Goal: Information Seeking & Learning: Learn about a topic

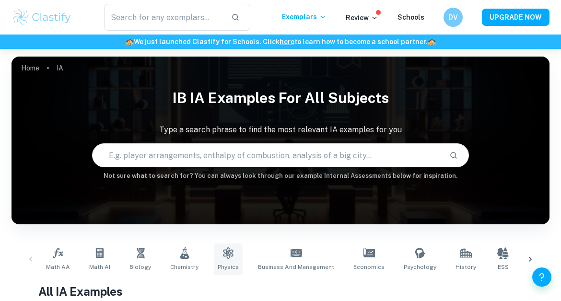
scroll to position [80, 0]
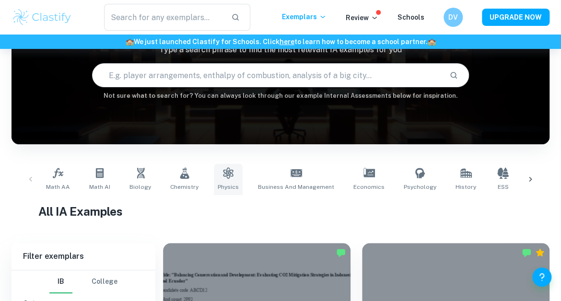
click at [224, 178] on link "Physics" at bounding box center [228, 180] width 29 height 32
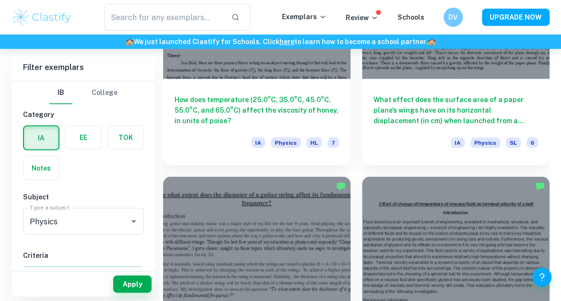
scroll to position [3599, 0]
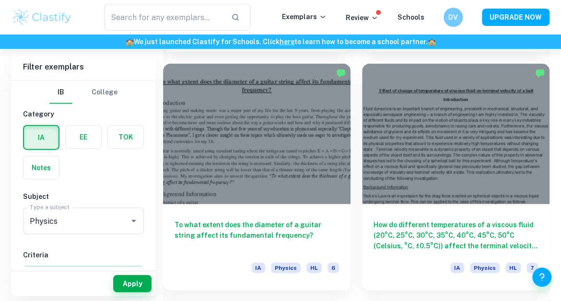
click at [357, 282] on div "How do different temperatures of a viscous fluid (20°C, 25°C, 30°C, 35°C, 40°C,…" at bounding box center [450, 171] width 199 height 238
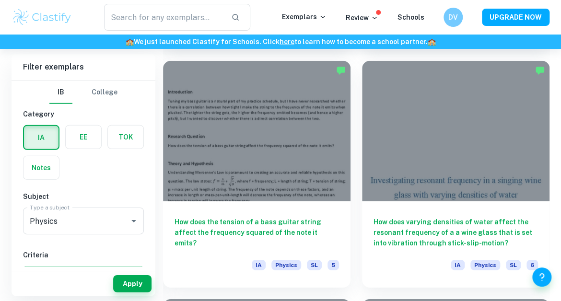
scroll to position [3847, 0]
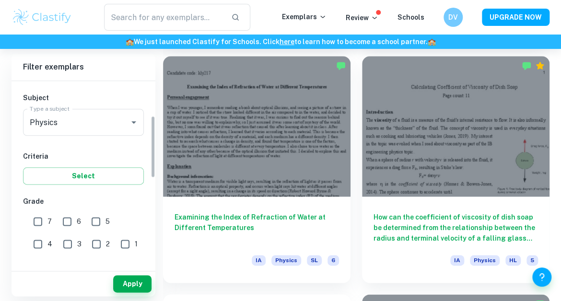
scroll to position [105, 0]
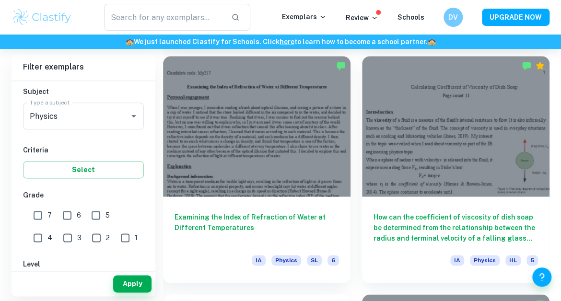
click at [38, 217] on input "7" at bounding box center [37, 215] width 19 height 19
checkbox input "true"
click at [72, 217] on input "6" at bounding box center [67, 215] width 19 height 19
checkbox input "true"
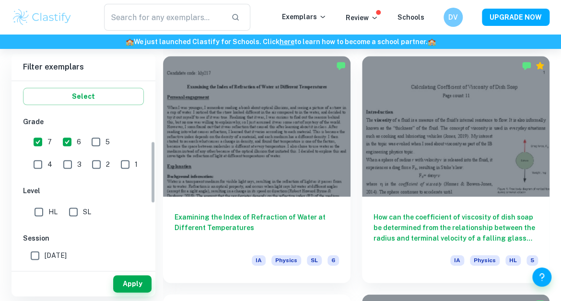
click at [72, 217] on input "SL" at bounding box center [73, 211] width 19 height 19
checkbox input "true"
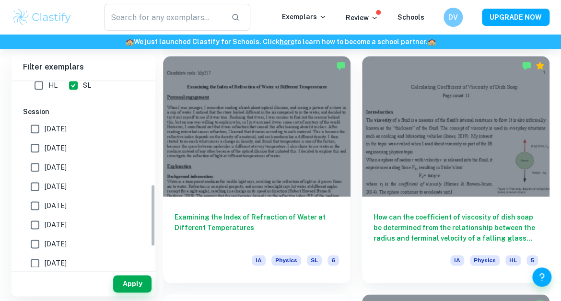
scroll to position [306, 0]
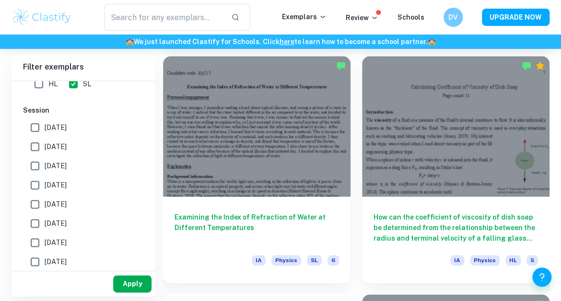
click at [133, 280] on button "Apply" at bounding box center [132, 283] width 38 height 17
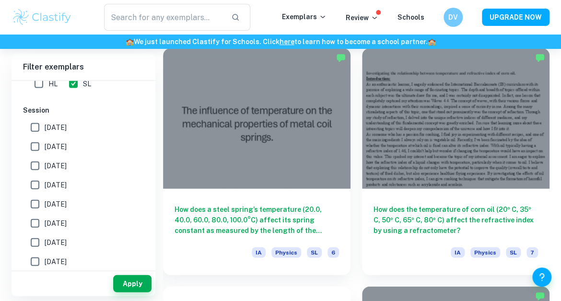
scroll to position [753, 0]
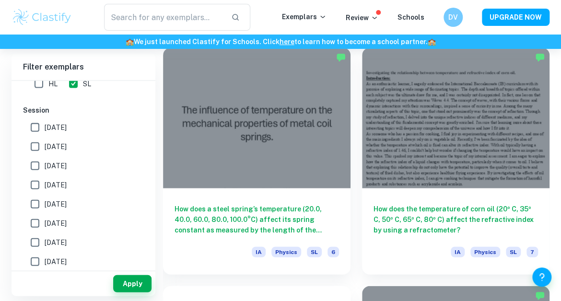
click at [357, 107] on div "How does the temperature of corn oil (20º C, 35º C, 50º C, 65º C, 80º C) affect…" at bounding box center [450, 155] width 199 height 238
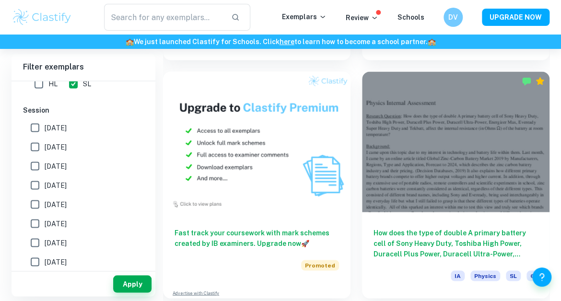
scroll to position [4785, 0]
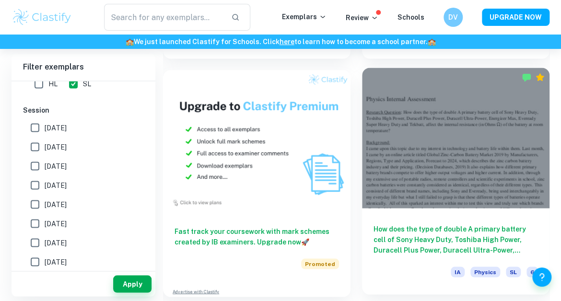
click at [421, 243] on h6 "How does the type of double A primary battery cell of Sony Heavy Duty, Toshiba …" at bounding box center [456, 240] width 165 height 32
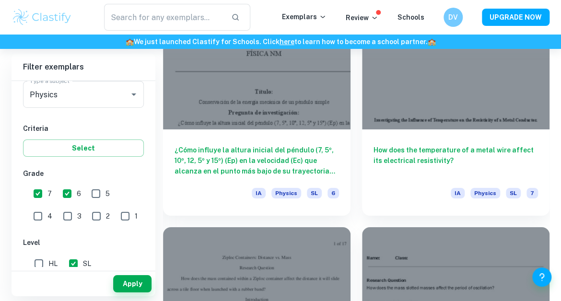
scroll to position [9635, 0]
